Goal: Transaction & Acquisition: Download file/media

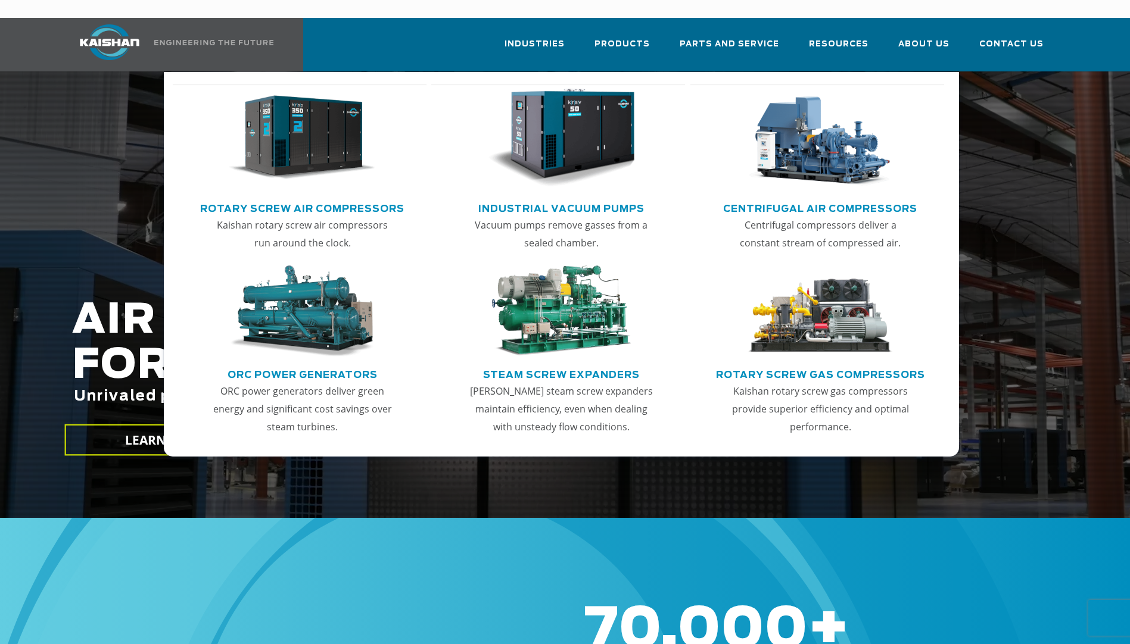
click at [364, 198] on link "Rotary Screw Air Compressors" at bounding box center [302, 207] width 204 height 18
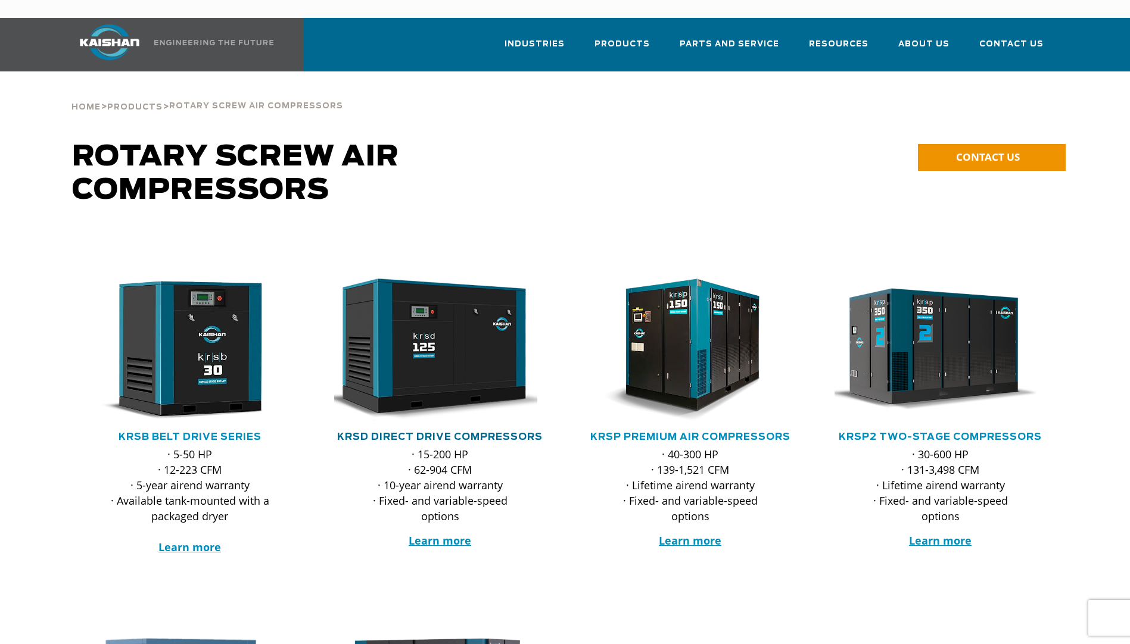
click at [450, 432] on link "KRSD Direct Drive Compressors" at bounding box center [439, 437] width 205 height 10
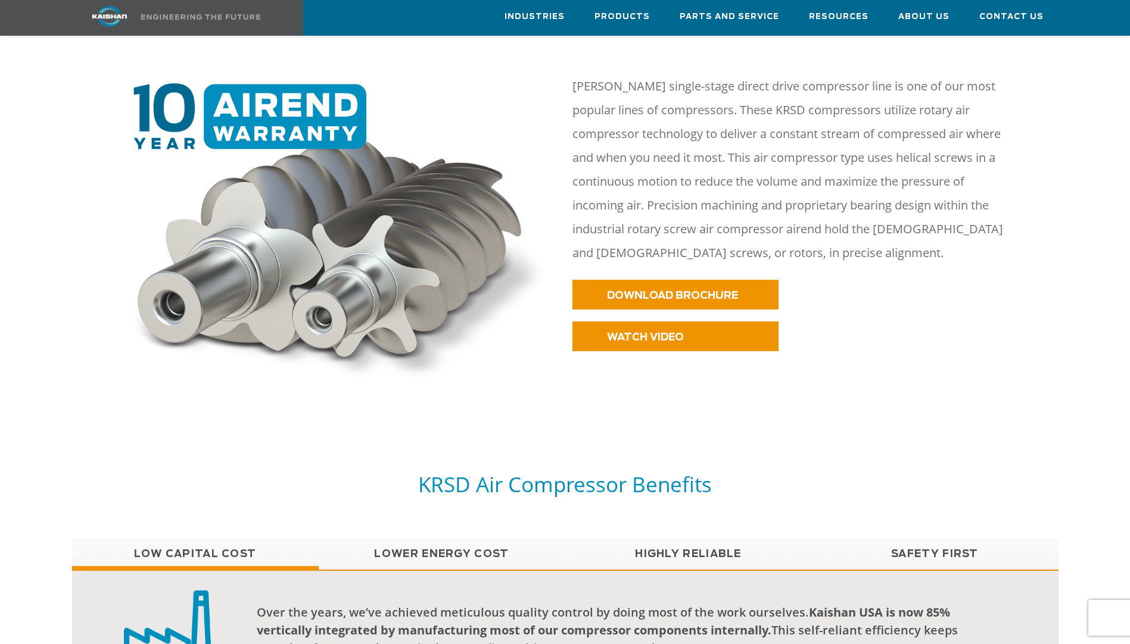
scroll to position [536, 0]
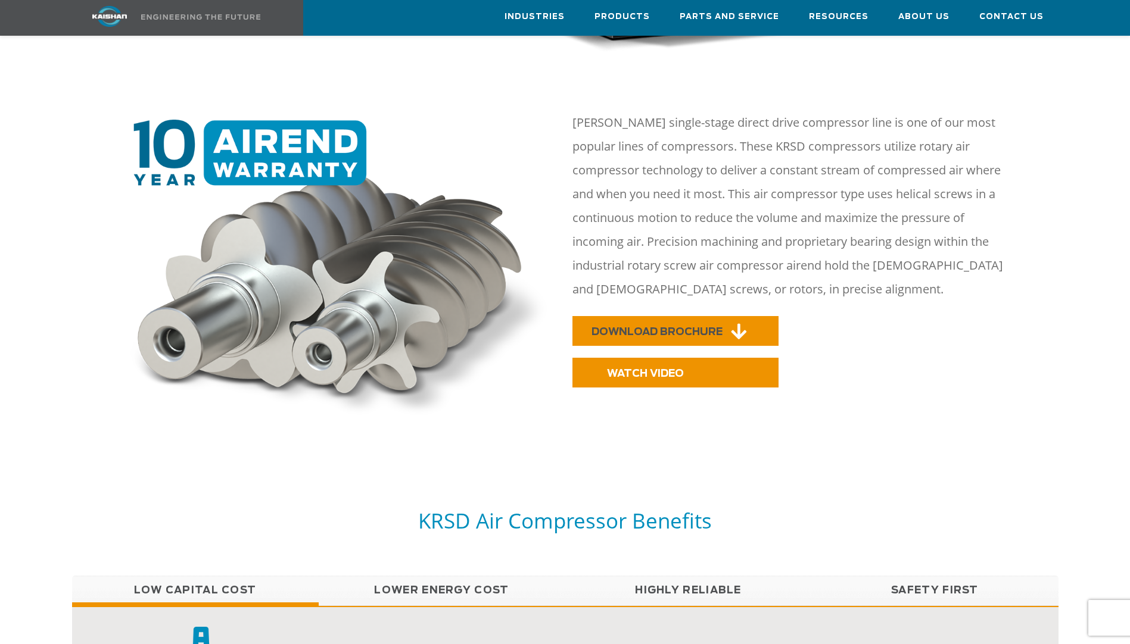
click at [690, 316] on link "DOWNLOAD BROCHURE" at bounding box center [675, 331] width 206 height 30
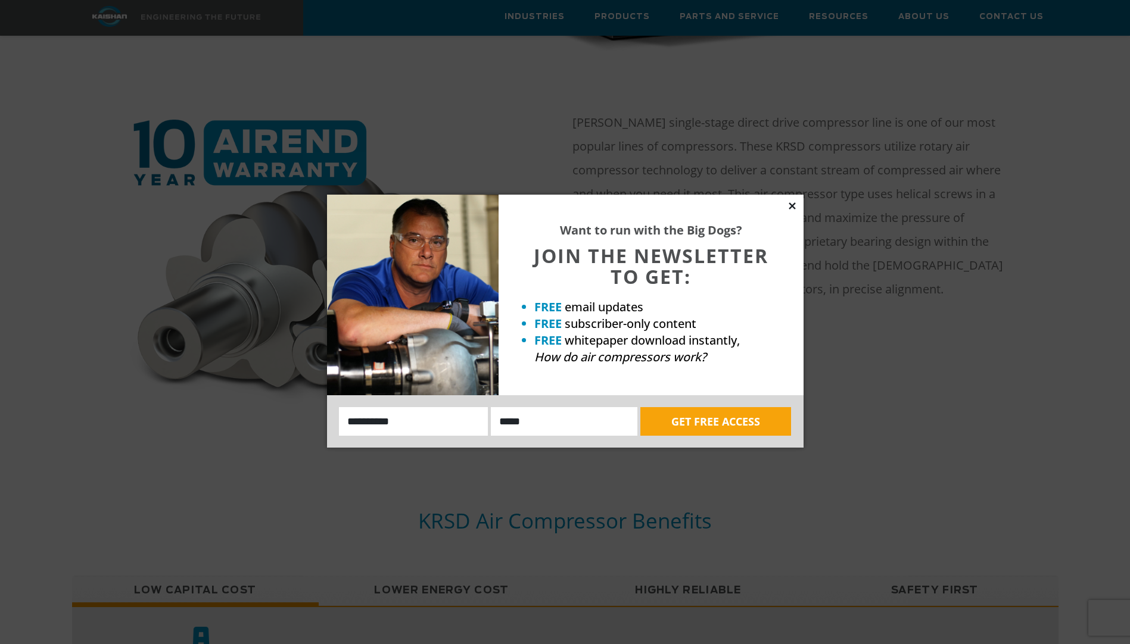
click at [793, 204] on icon at bounding box center [792, 206] width 11 height 11
